Goal: Task Accomplishment & Management: Use online tool/utility

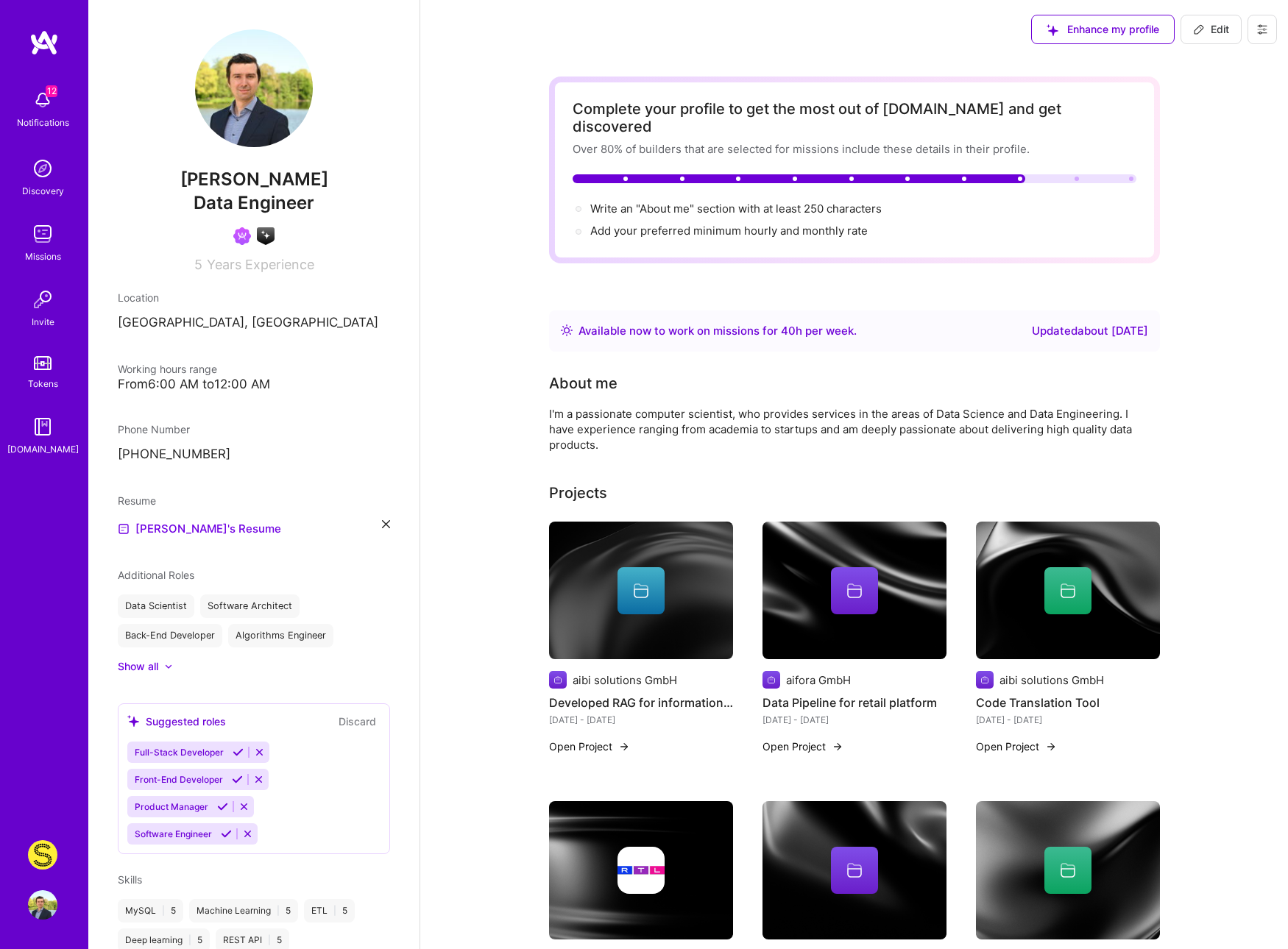
scroll to position [1, 0]
click at [49, 852] on img at bounding box center [43, 855] width 29 height 29
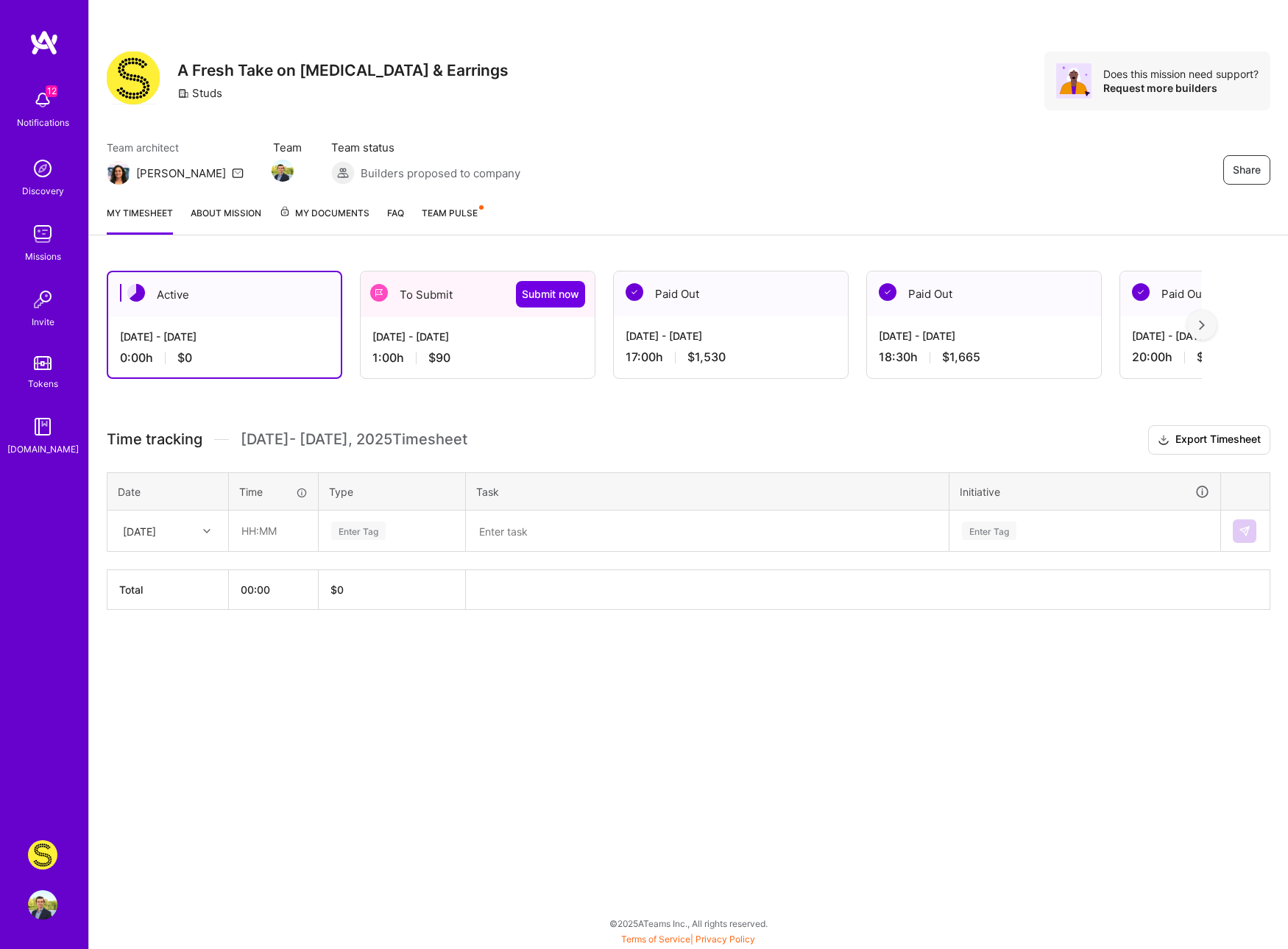
click at [464, 348] on div "Aug 16 - Aug 31, 2025 1:00 h $90" at bounding box center [477, 347] width 234 height 61
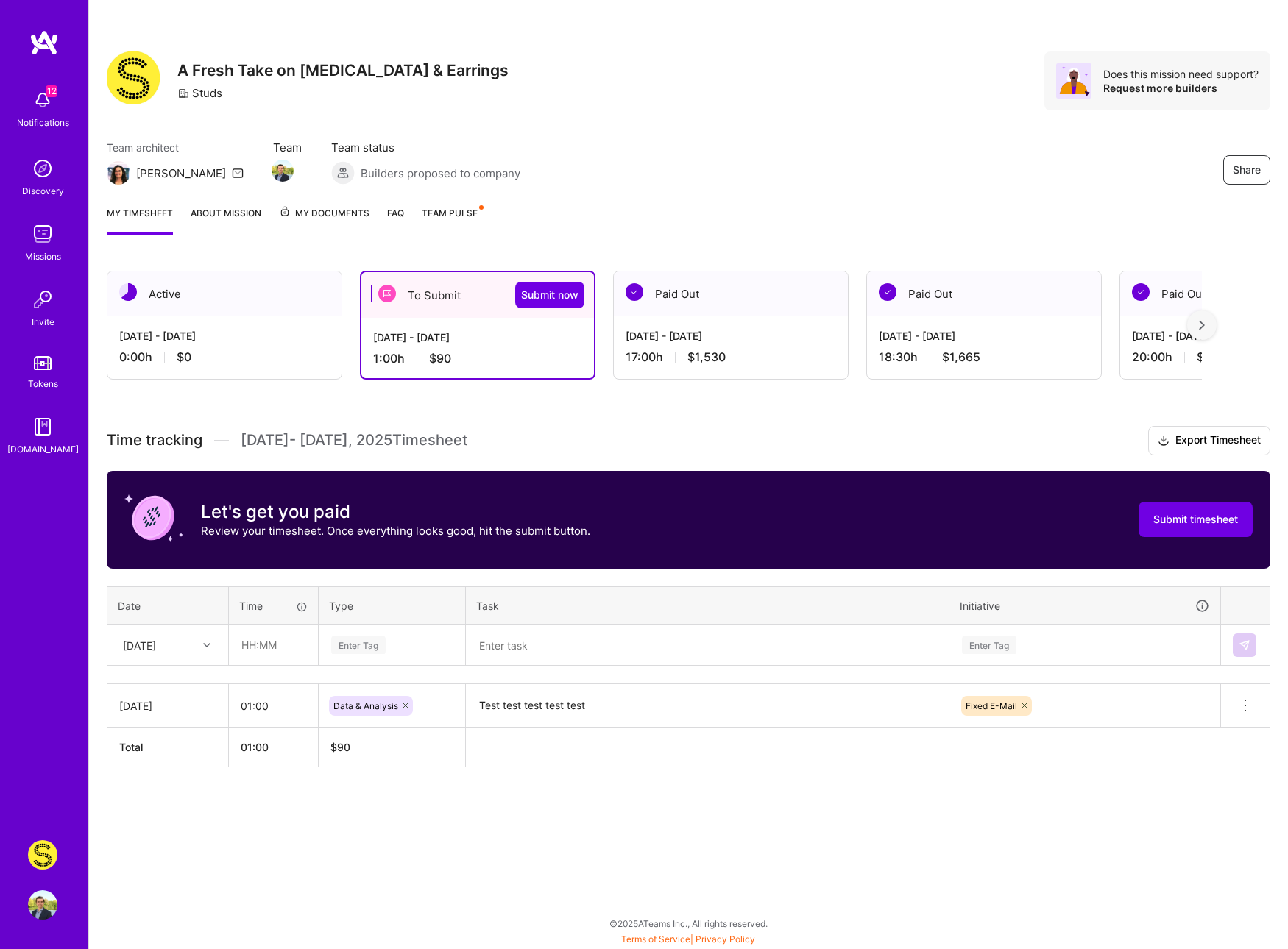
click at [266, 333] on div "[DATE] - [DATE]" at bounding box center [224, 336] width 210 height 16
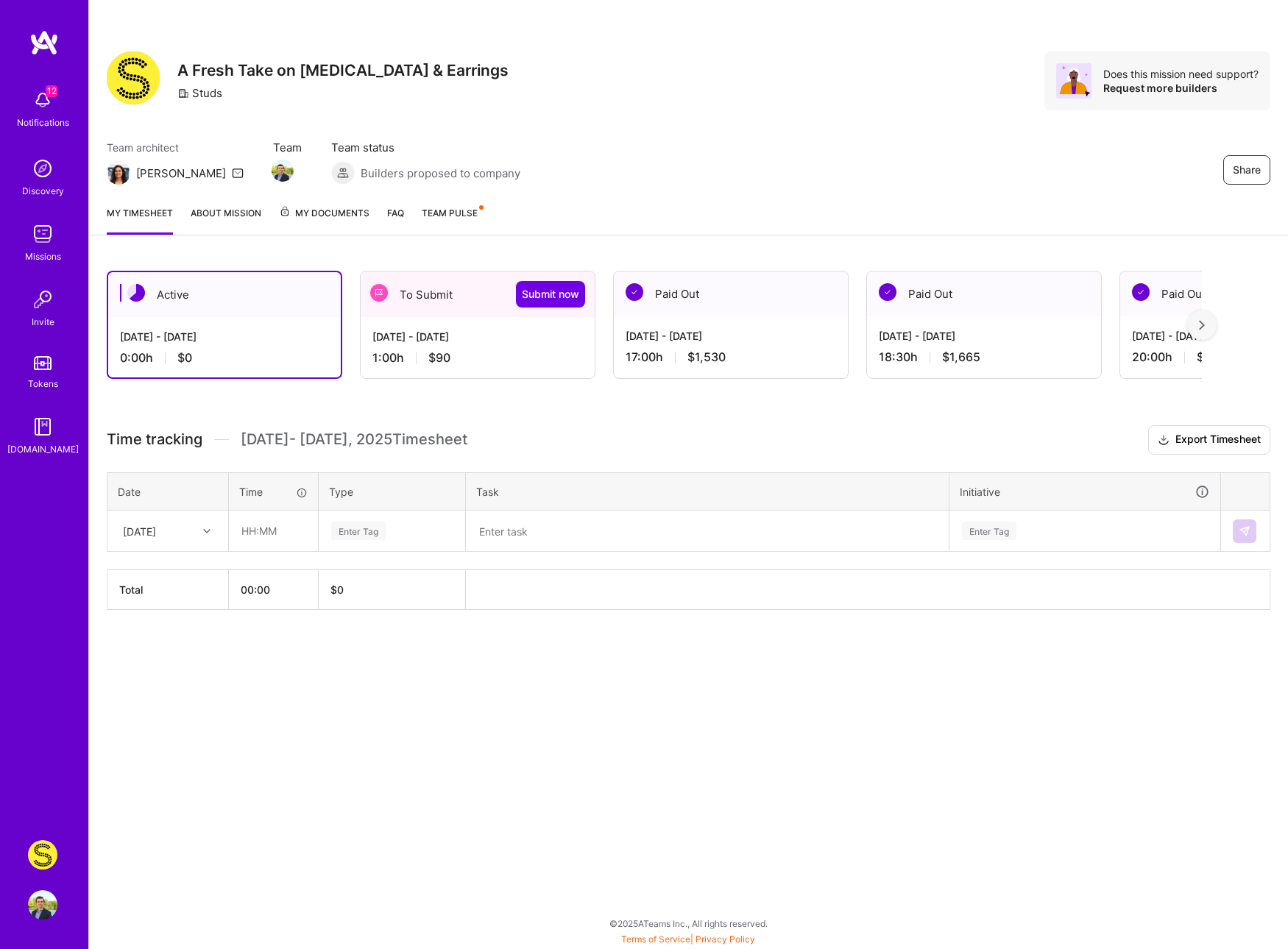
click at [365, 592] on th "$ 0" at bounding box center [392, 590] width 147 height 40
click at [331, 590] on span "$ 0" at bounding box center [338, 589] width 14 height 13
click at [342, 592] on span "$ 0" at bounding box center [338, 589] width 14 height 13
click at [277, 530] on input "text" at bounding box center [273, 531] width 87 height 39
type input "1"
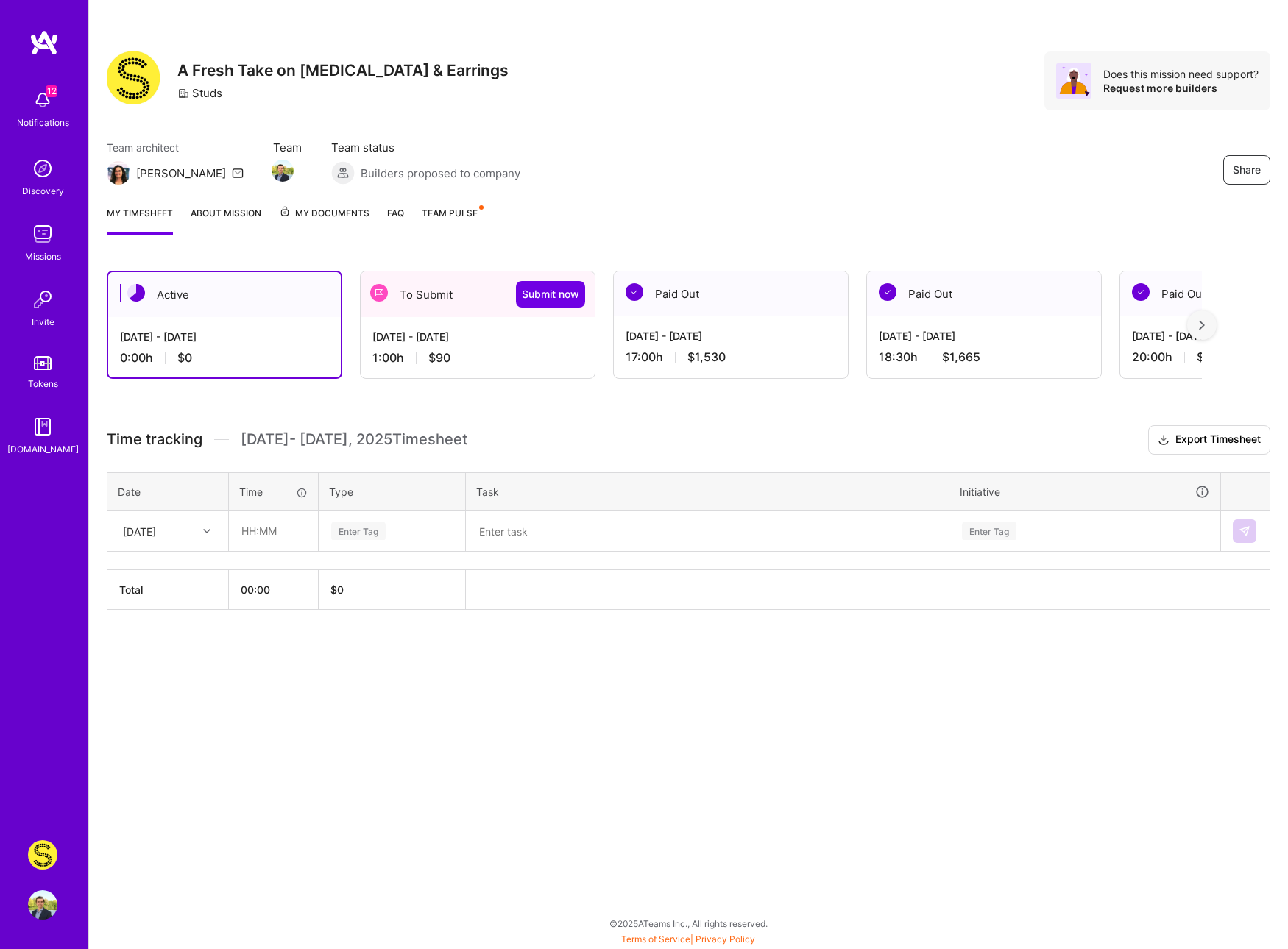
click at [722, 356] on span "$1,530" at bounding box center [706, 357] width 38 height 16
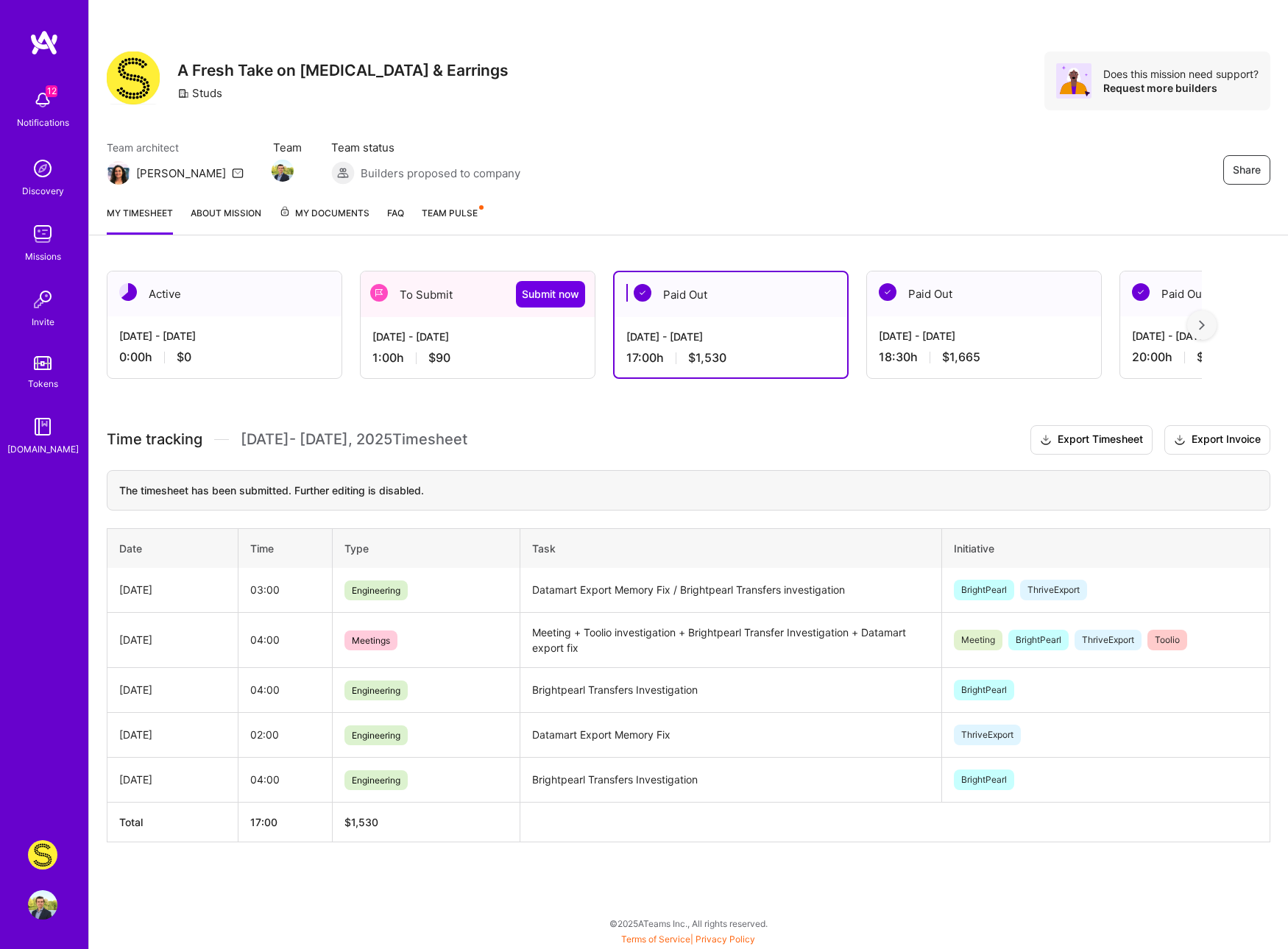
click at [937, 310] on div "Paid Out" at bounding box center [984, 294] width 234 height 45
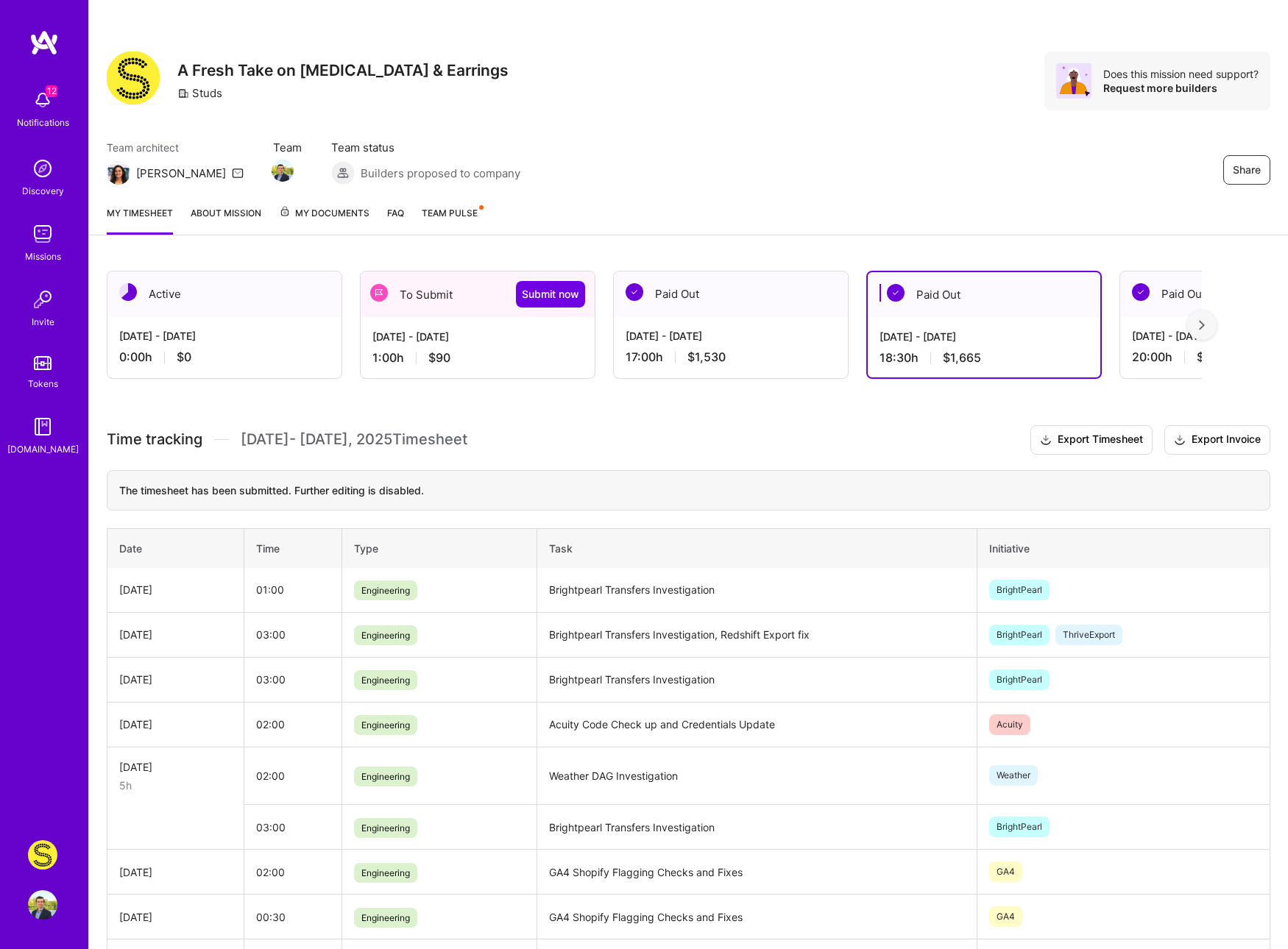
click at [339, 215] on span "My Documents" at bounding box center [324, 213] width 90 height 17
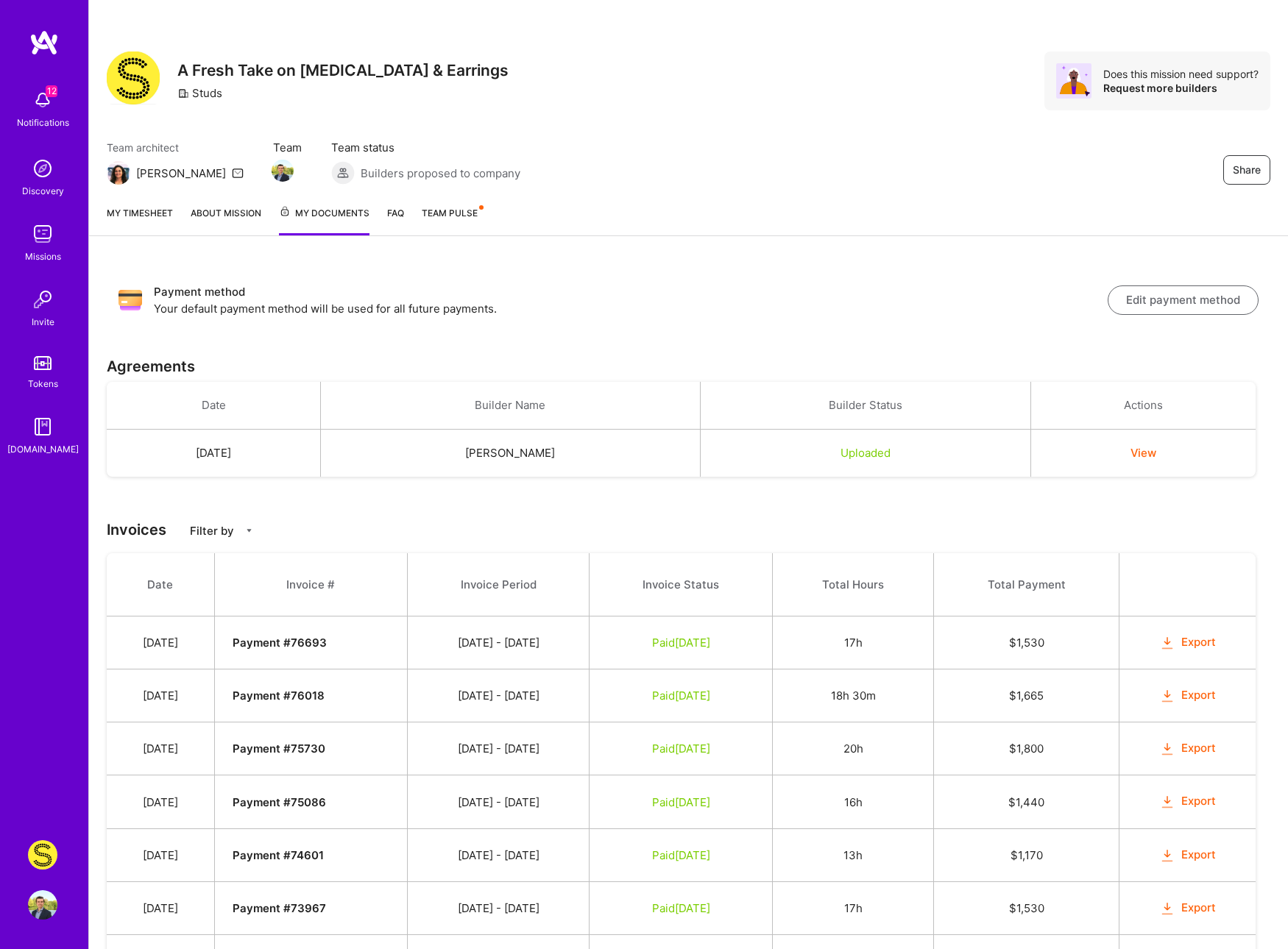
click at [1207, 642] on button "Export" at bounding box center [1187, 642] width 58 height 17
click at [1203, 698] on button "Export" at bounding box center [1187, 695] width 58 height 17
click at [163, 205] on link "My timesheet" at bounding box center [140, 220] width 67 height 30
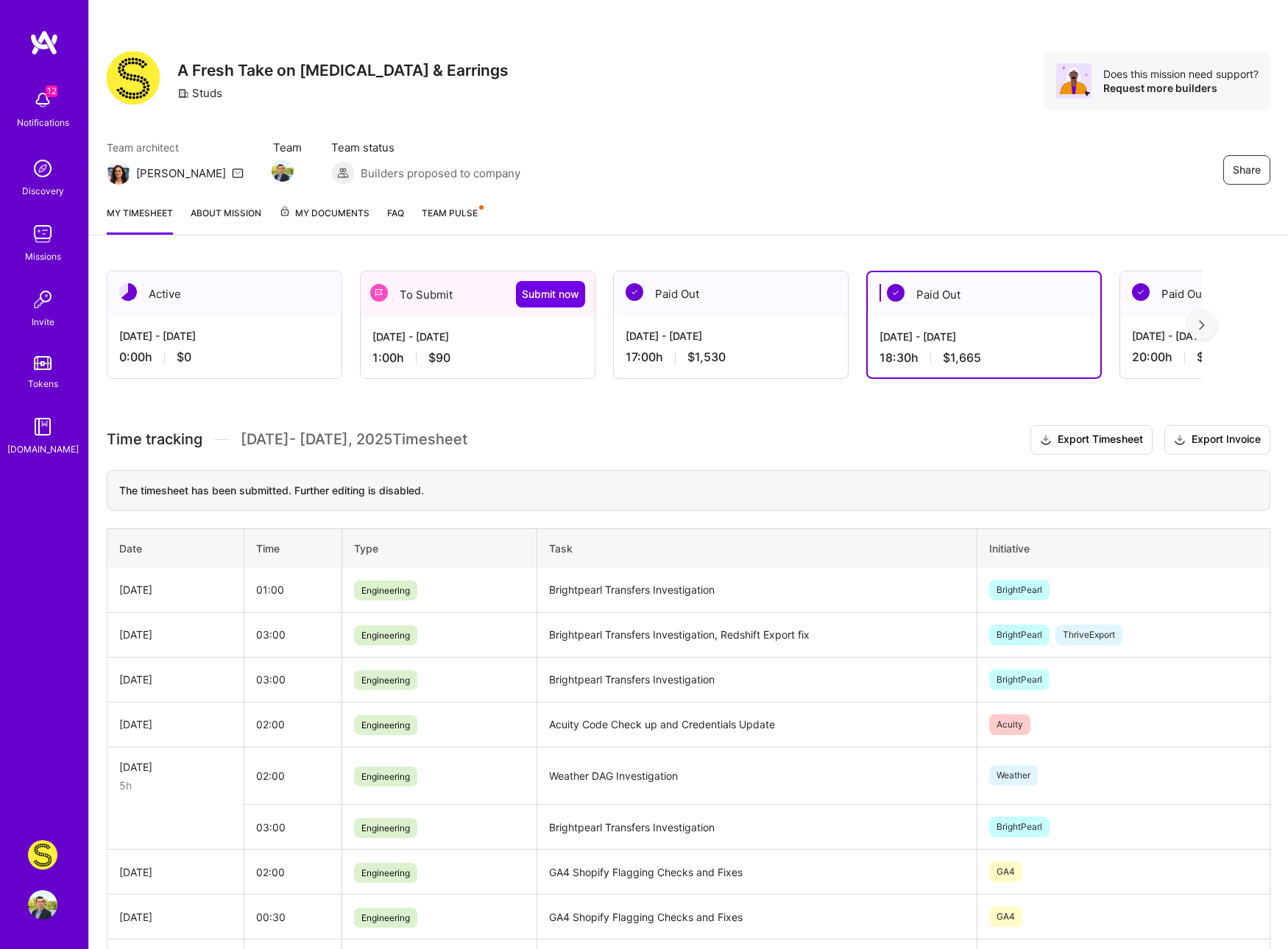
click at [632, 65] on div "Share A Fresh Take on Ear Piercing & Earrings Studs Does this mission need supp…" at bounding box center [688, 81] width 1164 height 59
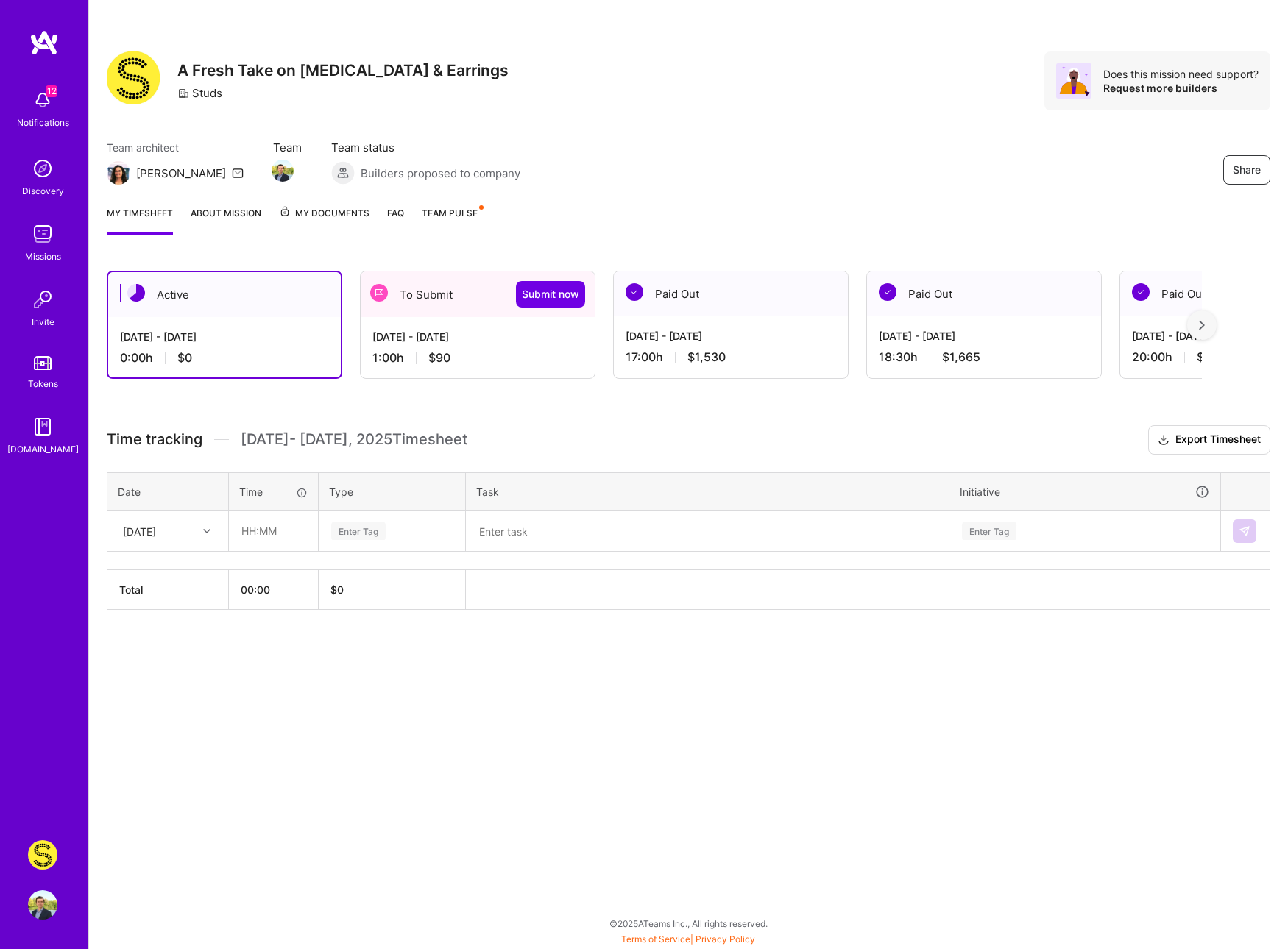
click at [464, 351] on div "1:00 h $90" at bounding box center [477, 358] width 210 height 16
